Goal: Transaction & Acquisition: Download file/media

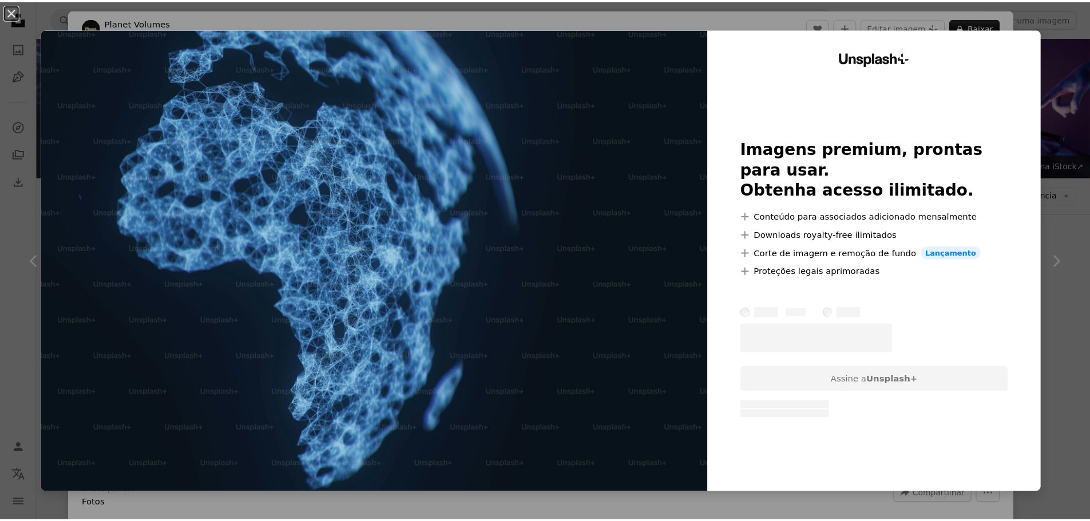
scroll to position [478, 0]
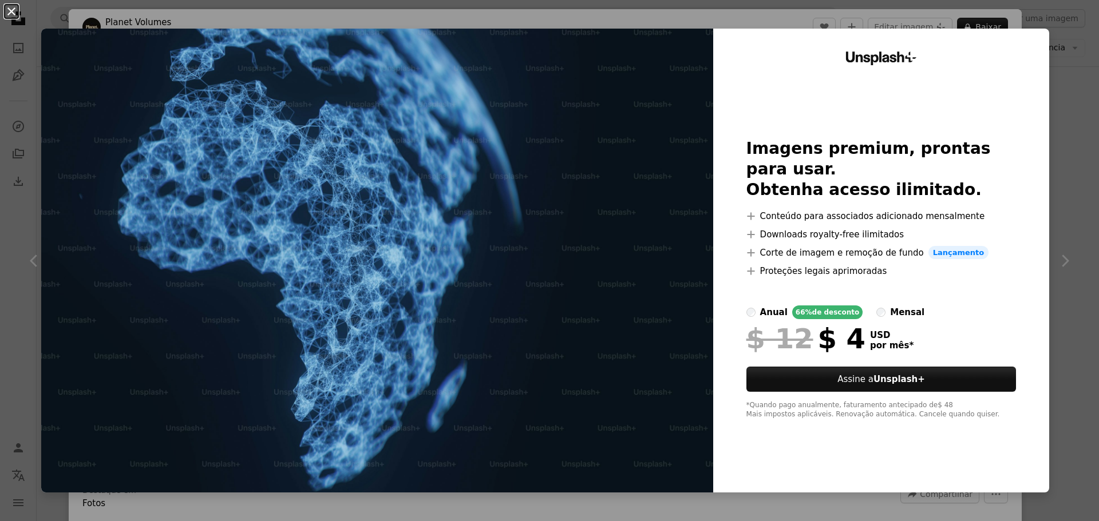
click at [18, 18] on button "An X shape" at bounding box center [12, 12] width 14 height 14
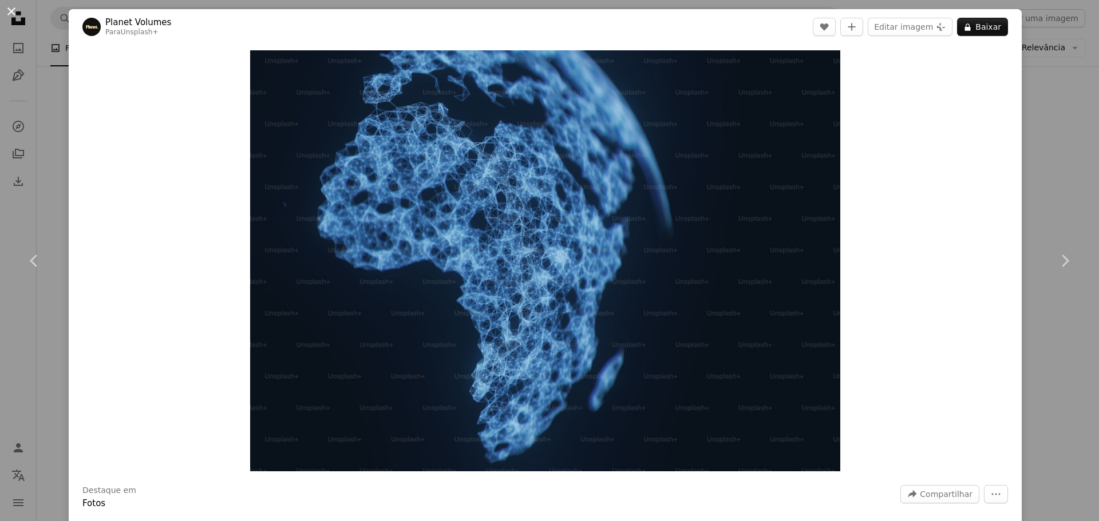
click at [13, 10] on button "An X shape" at bounding box center [12, 12] width 14 height 14
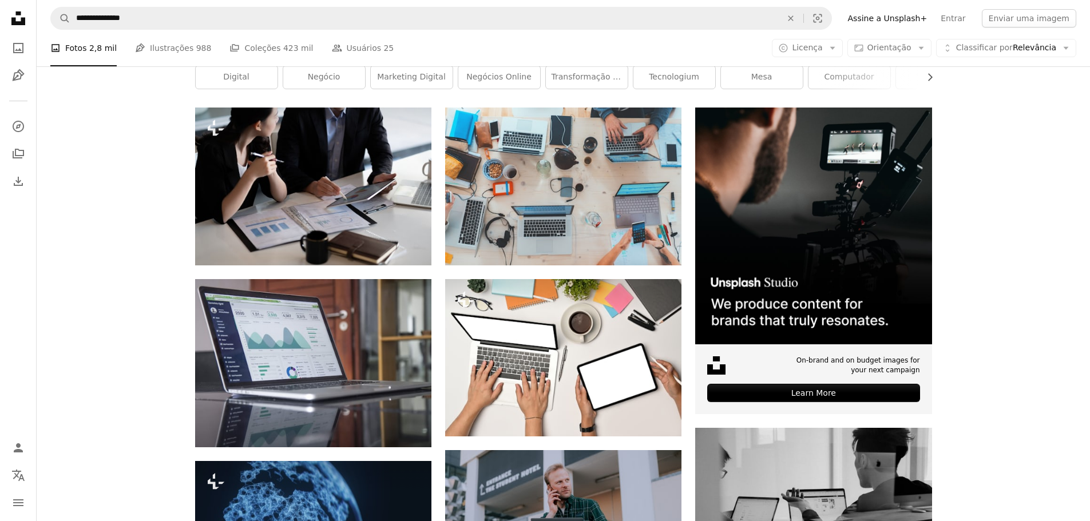
scroll to position [192, 0]
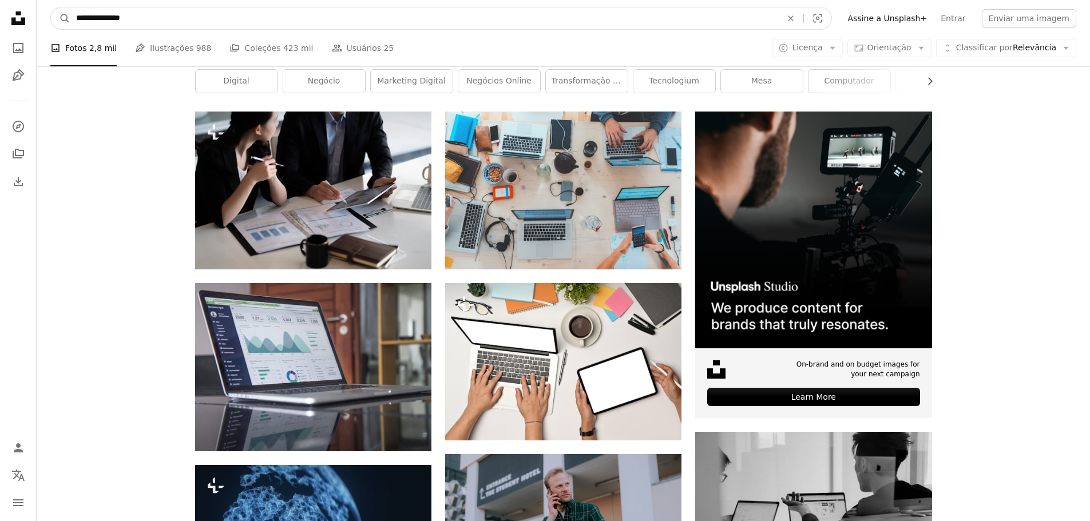
drag, startPoint x: 139, startPoint y: 23, endPoint x: 104, endPoint y: 19, distance: 35.6
click at [104, 19] on input "**********" at bounding box center [424, 18] width 708 height 22
type input "*******"
click at [51, 7] on button "A magnifying glass" at bounding box center [60, 18] width 19 height 22
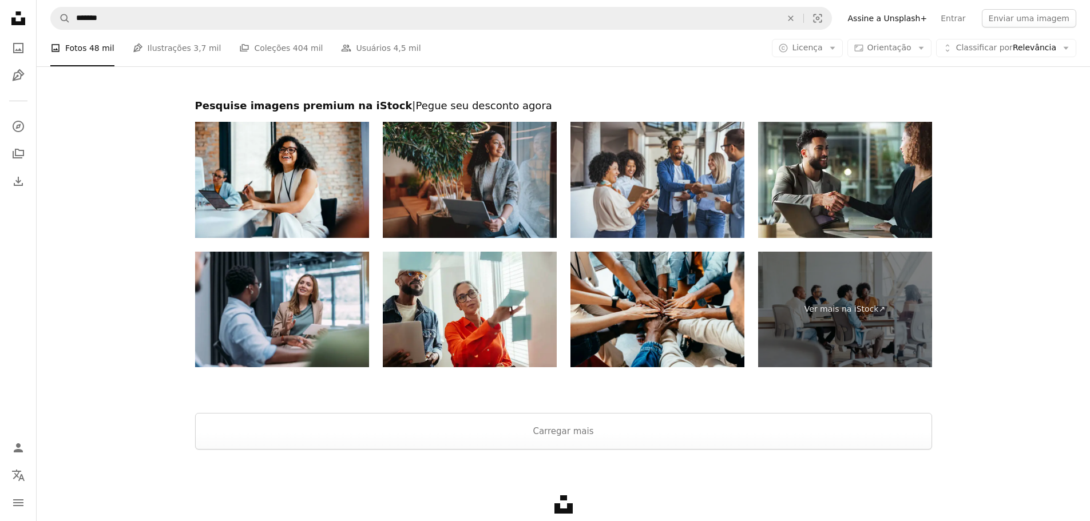
scroll to position [1831, 0]
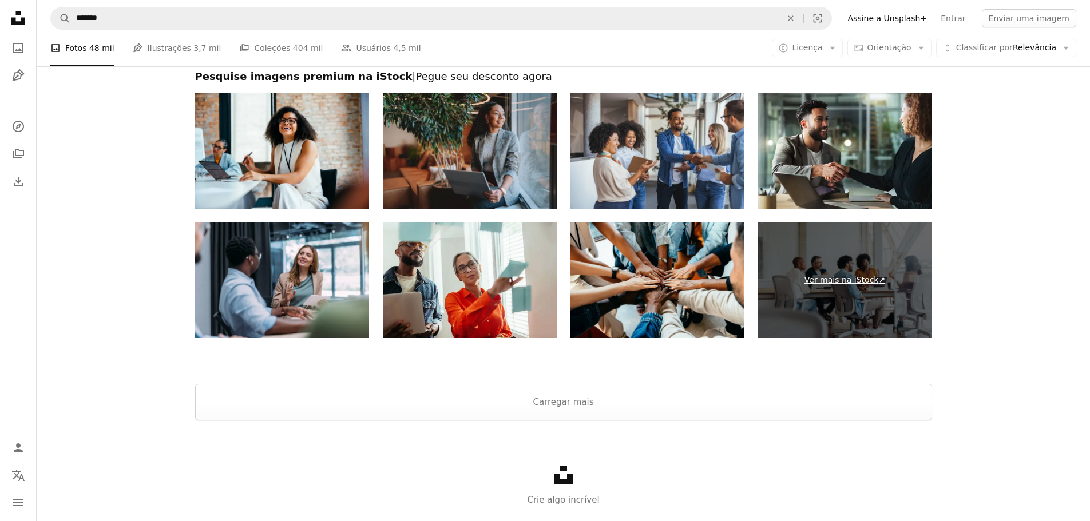
click at [838, 285] on link "Ver mais na iStock ↗" at bounding box center [845, 281] width 174 height 116
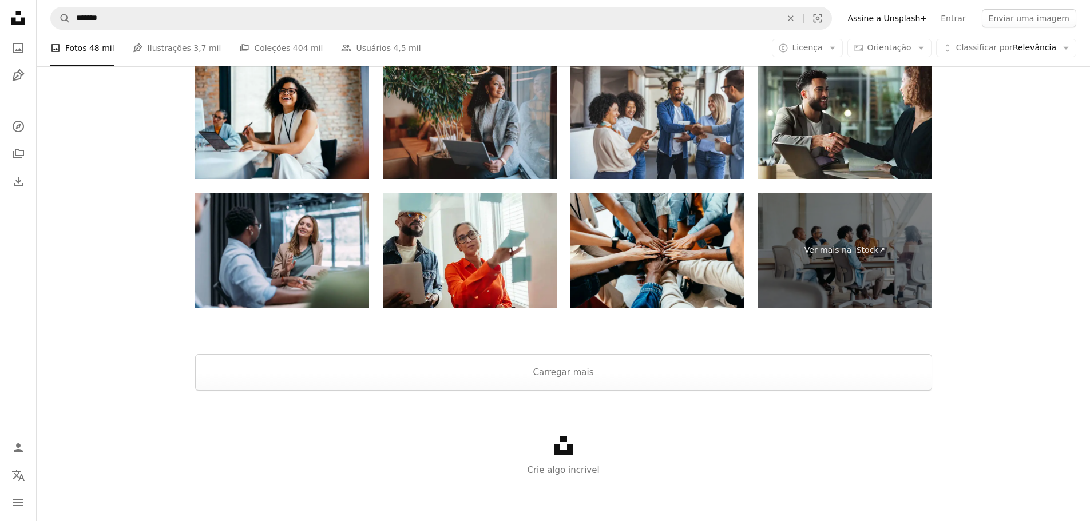
scroll to position [1861, 0]
drag, startPoint x: 399, startPoint y: 363, endPoint x: 490, endPoint y: 332, distance: 96.8
click at [399, 364] on button "Carregar mais" at bounding box center [563, 372] width 737 height 37
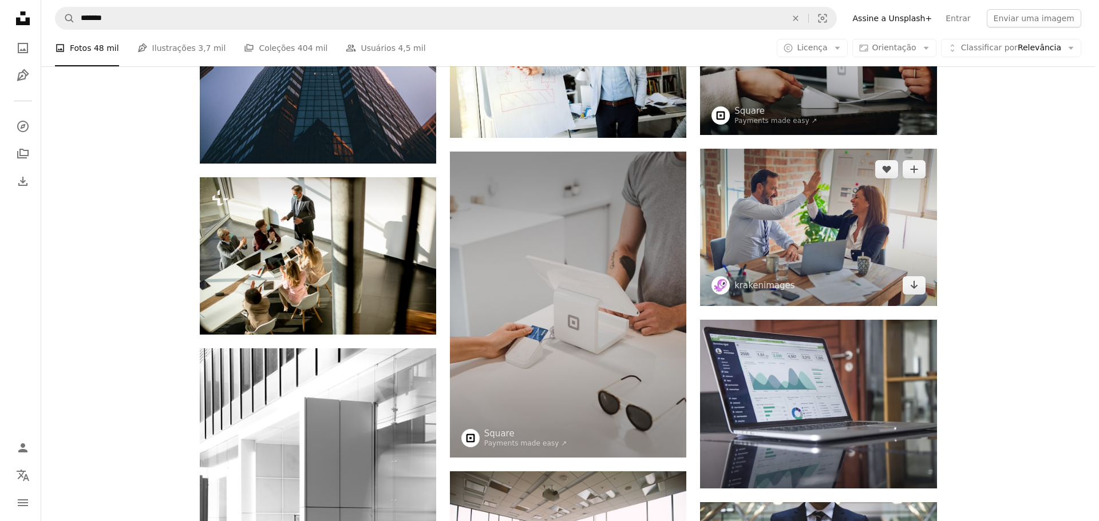
scroll to position [972, 0]
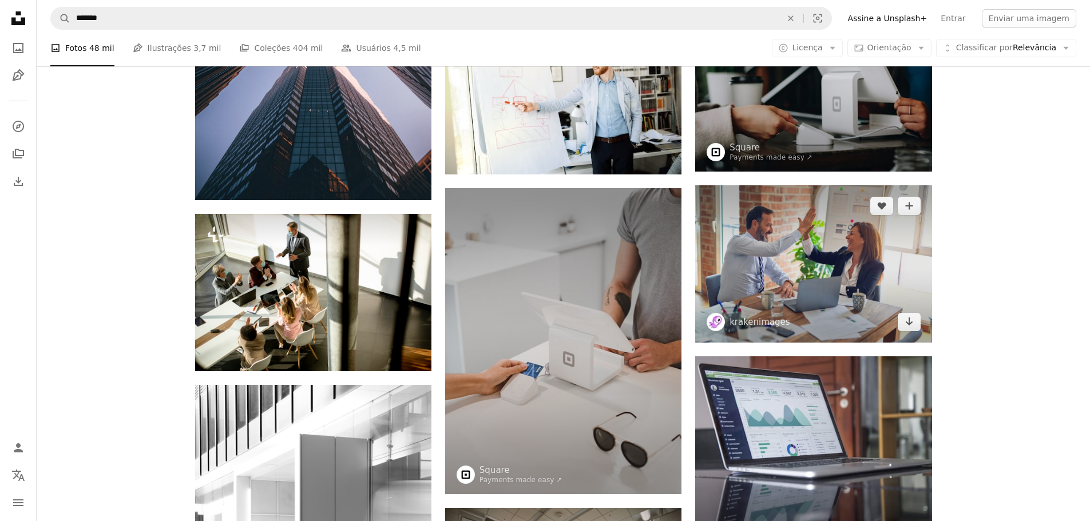
click at [787, 254] on img at bounding box center [813, 263] width 236 height 157
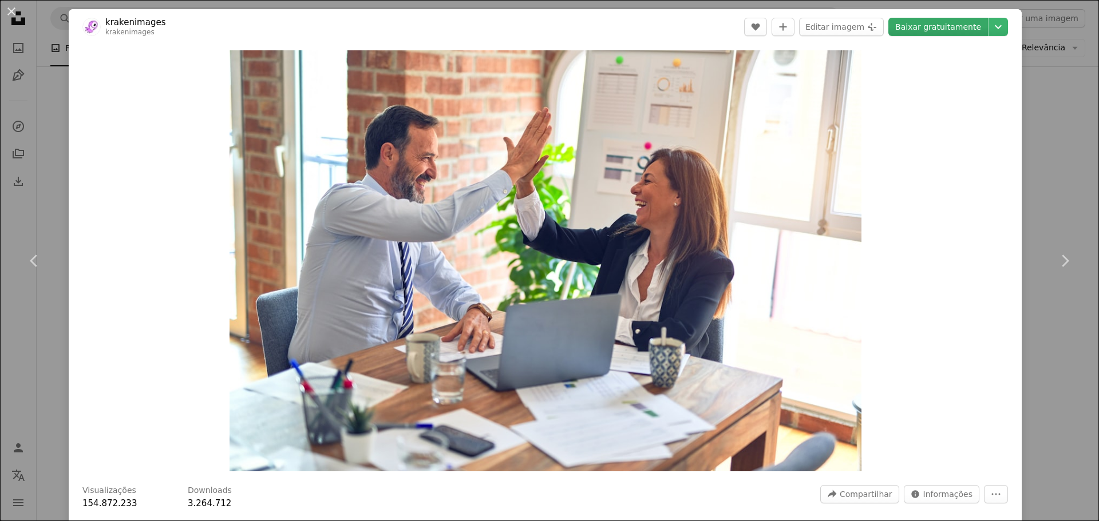
click at [917, 22] on link "Baixar gratuitamente" at bounding box center [938, 27] width 100 height 18
